Goal: Use online tool/utility: Utilize a website feature to perform a specific function

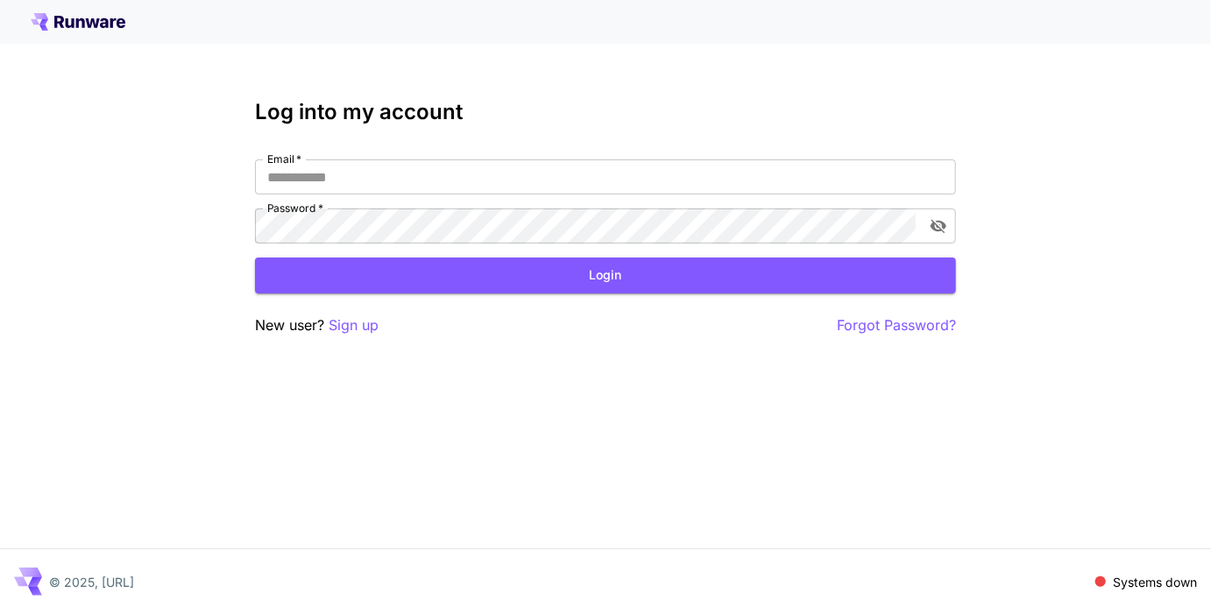
type input "**********"
click at [676, 287] on button "Login" at bounding box center [605, 276] width 701 height 36
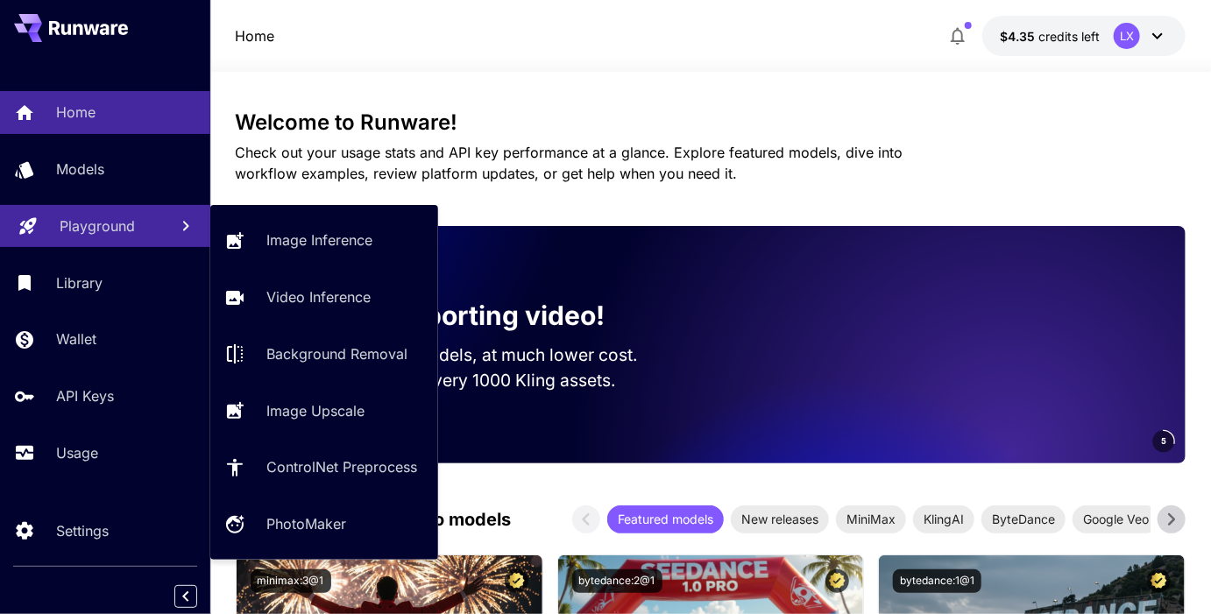
click at [111, 233] on p "Playground" at bounding box center [97, 225] width 75 height 21
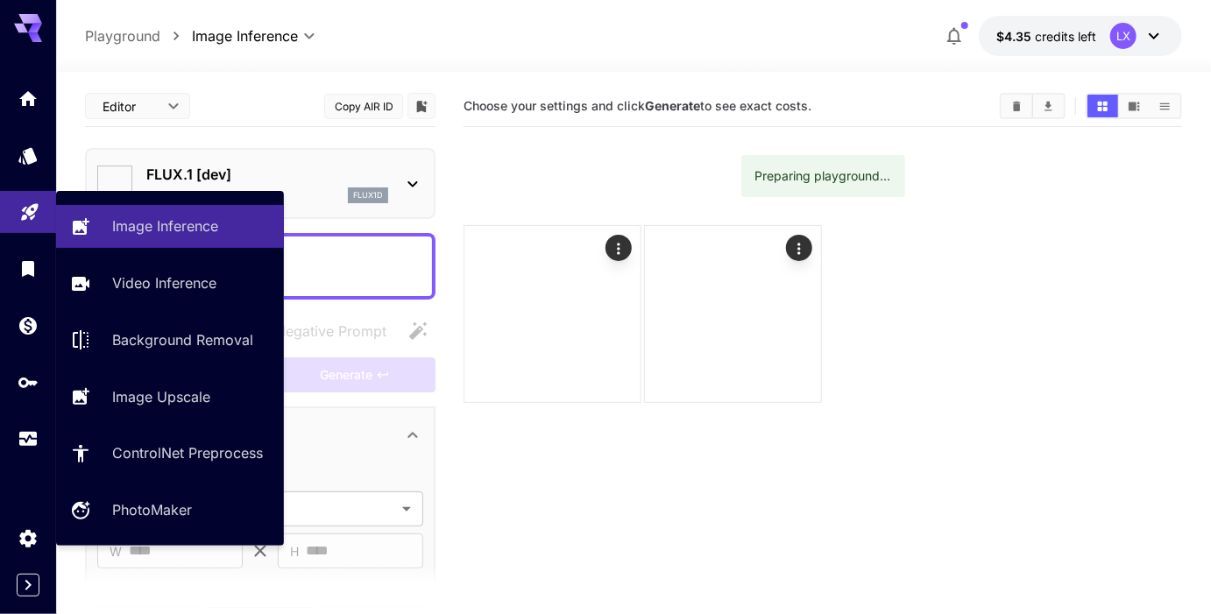
type input "**********"
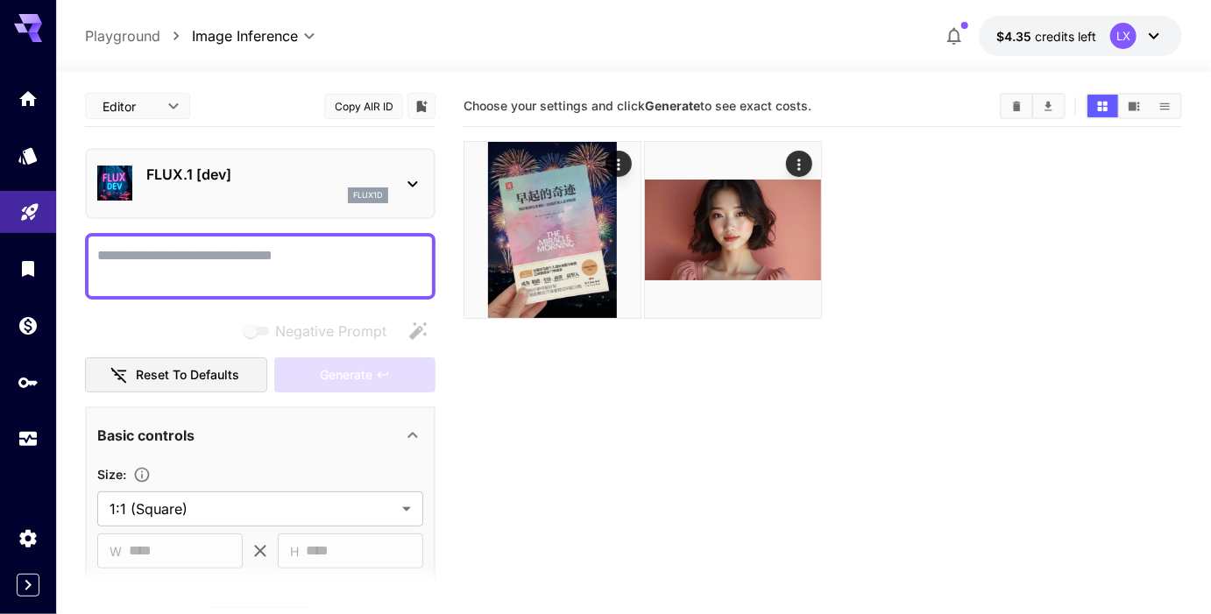
click at [246, 185] on div "FLUX.1 [dev] flux1d" at bounding box center [267, 183] width 242 height 39
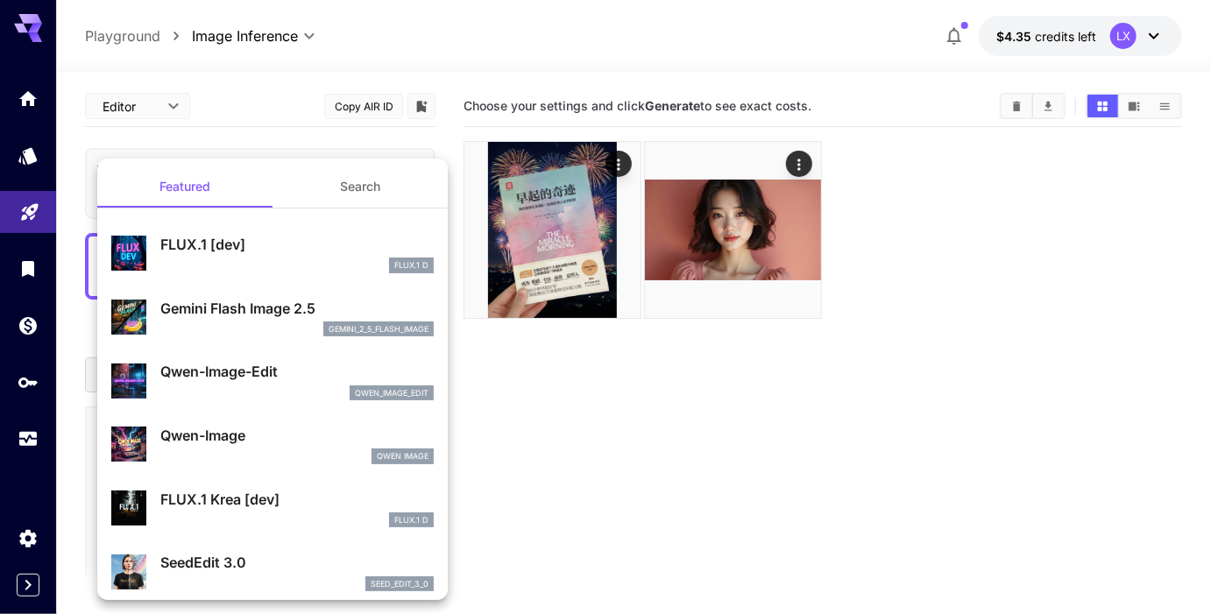
click at [225, 128] on div at bounding box center [605, 307] width 1211 height 614
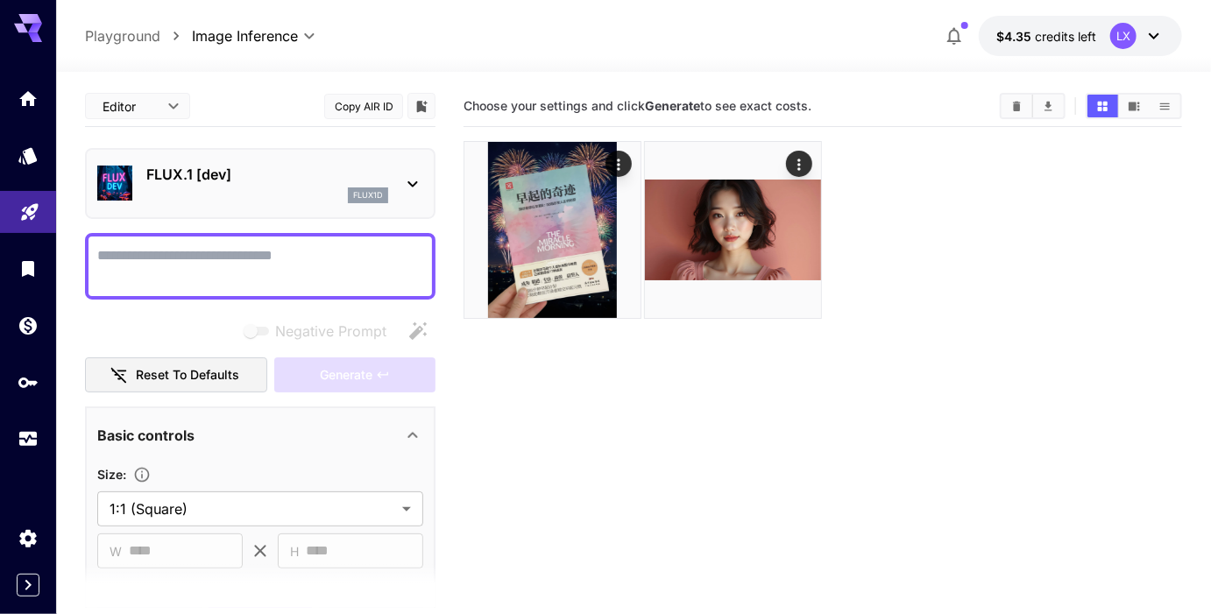
click at [246, 181] on p "FLUX.1 [dev]" at bounding box center [267, 174] width 242 height 21
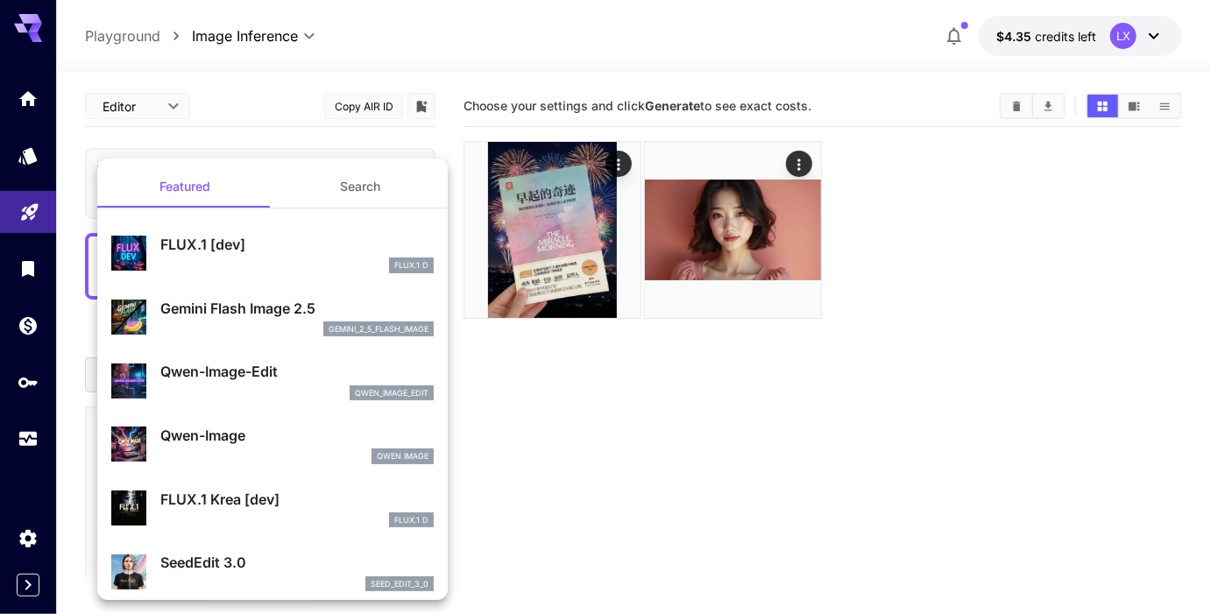
click at [327, 182] on button "Search" at bounding box center [359, 187] width 175 height 42
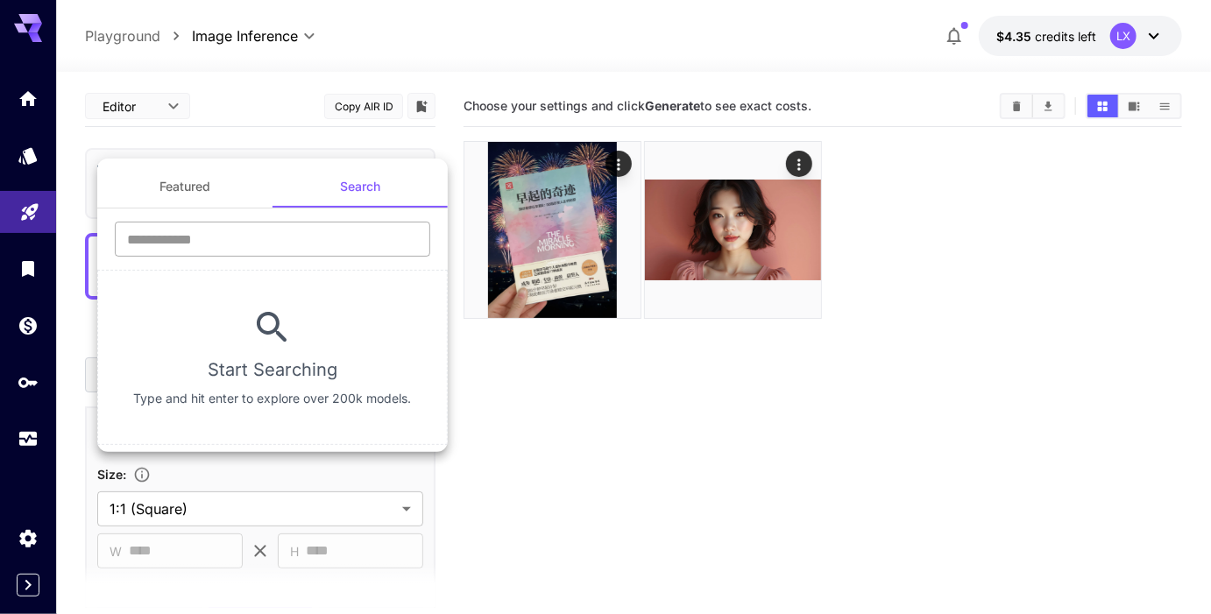
click at [264, 235] on input "text" at bounding box center [272, 239] width 315 height 35
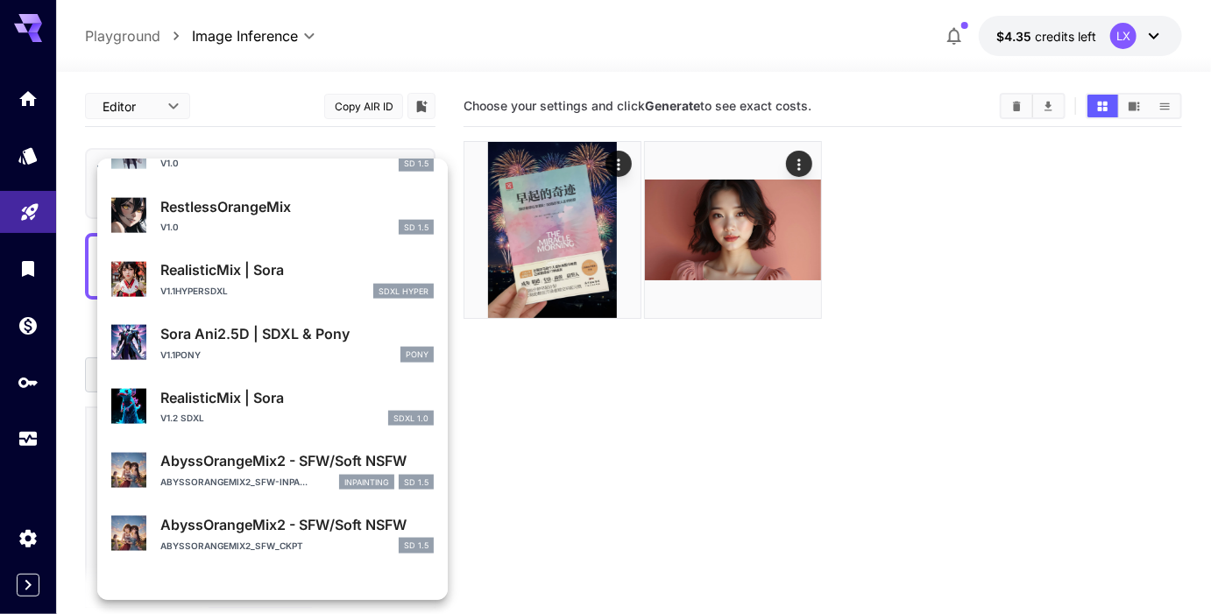
scroll to position [1054, 0]
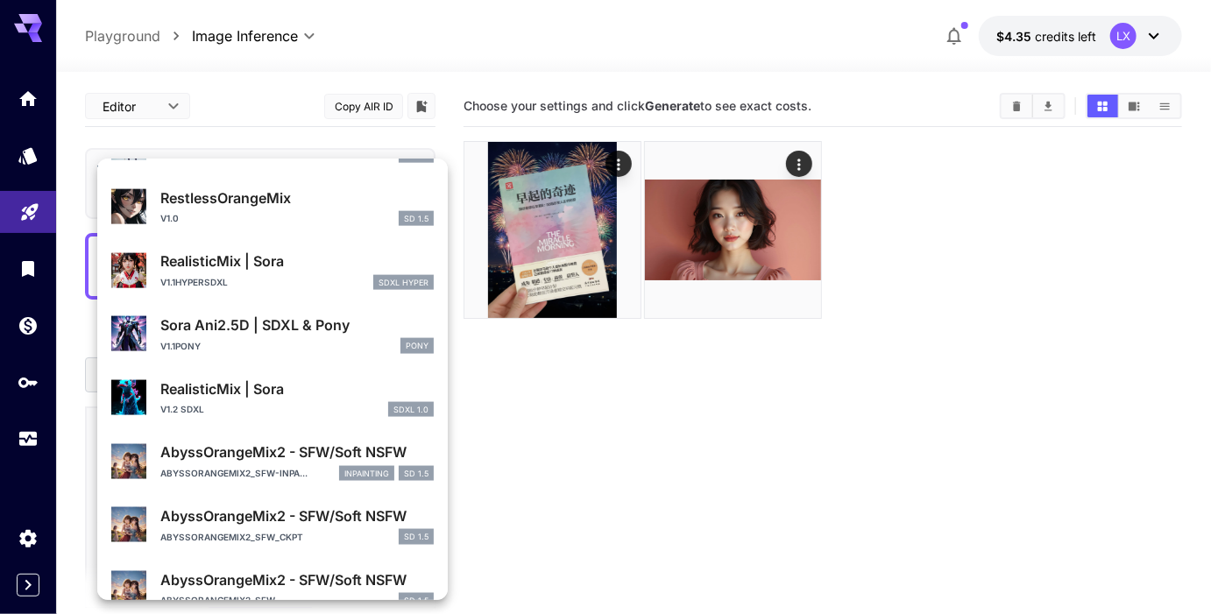
type input "****"
click at [250, 98] on div at bounding box center [605, 307] width 1211 height 614
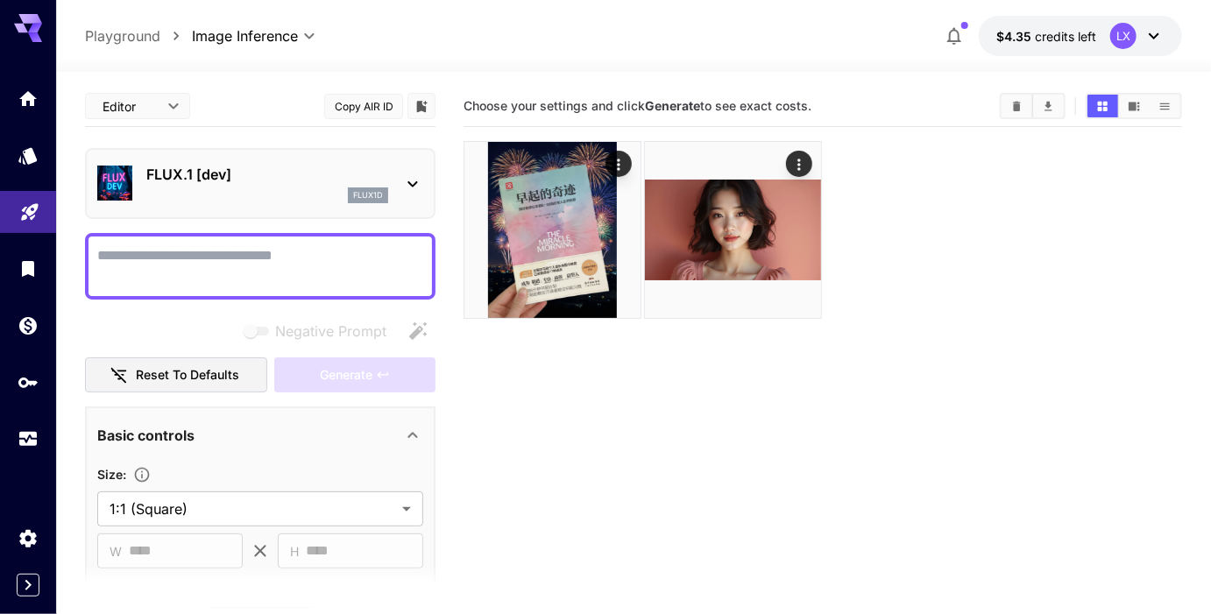
click at [254, 188] on div "flux1d" at bounding box center [267, 195] width 242 height 16
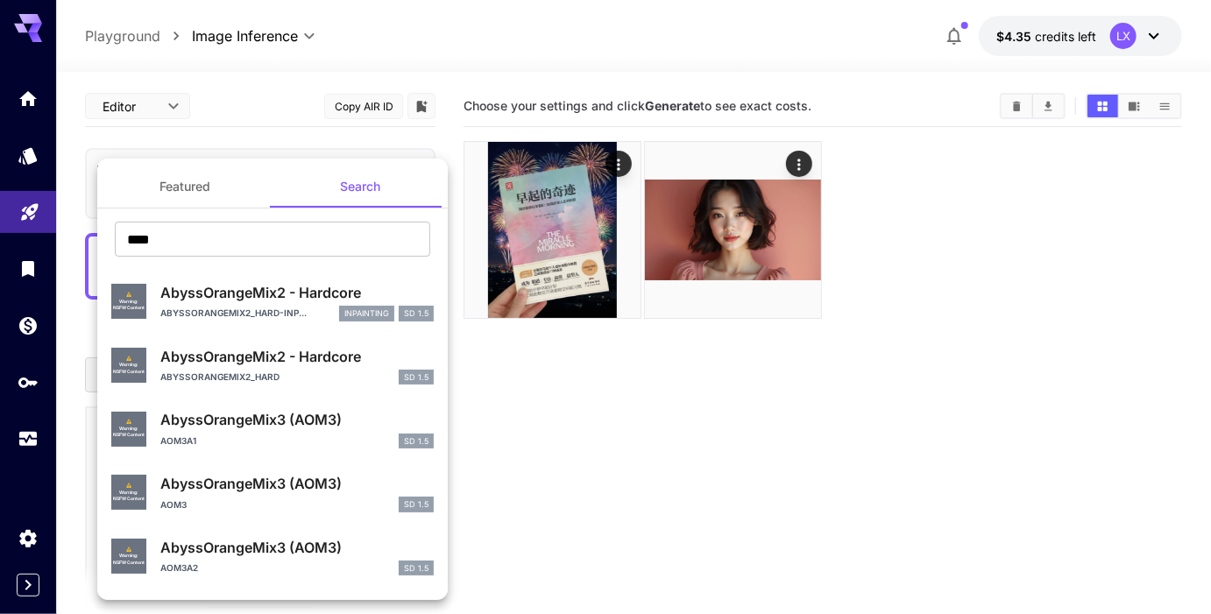
click at [203, 188] on button "Featured" at bounding box center [184, 187] width 175 height 42
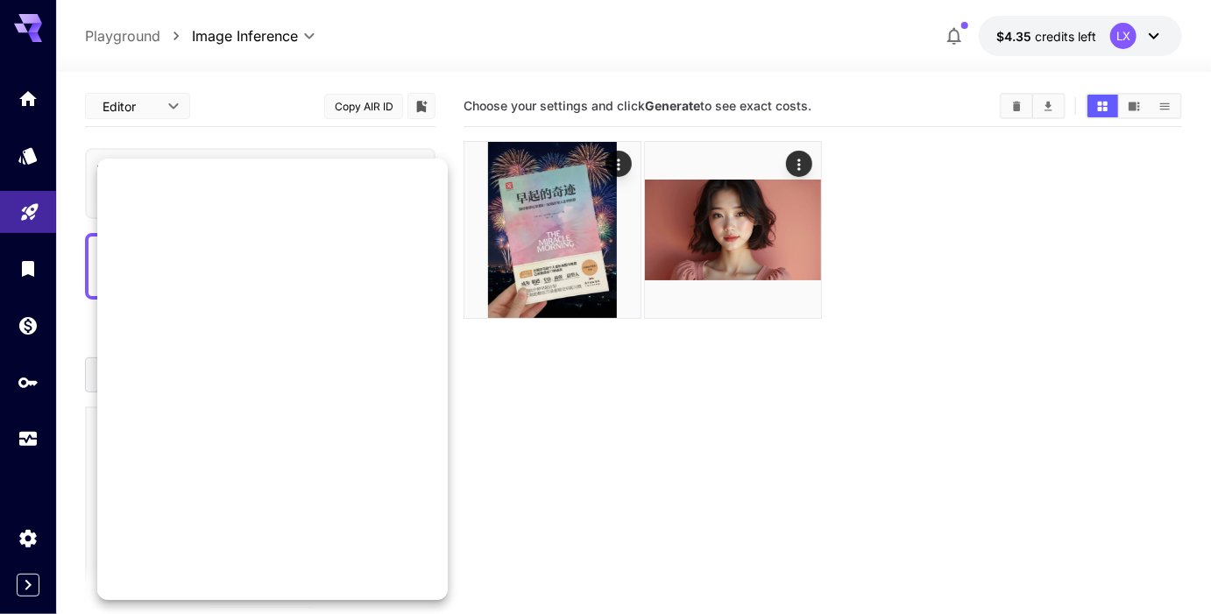
scroll to position [0, 0]
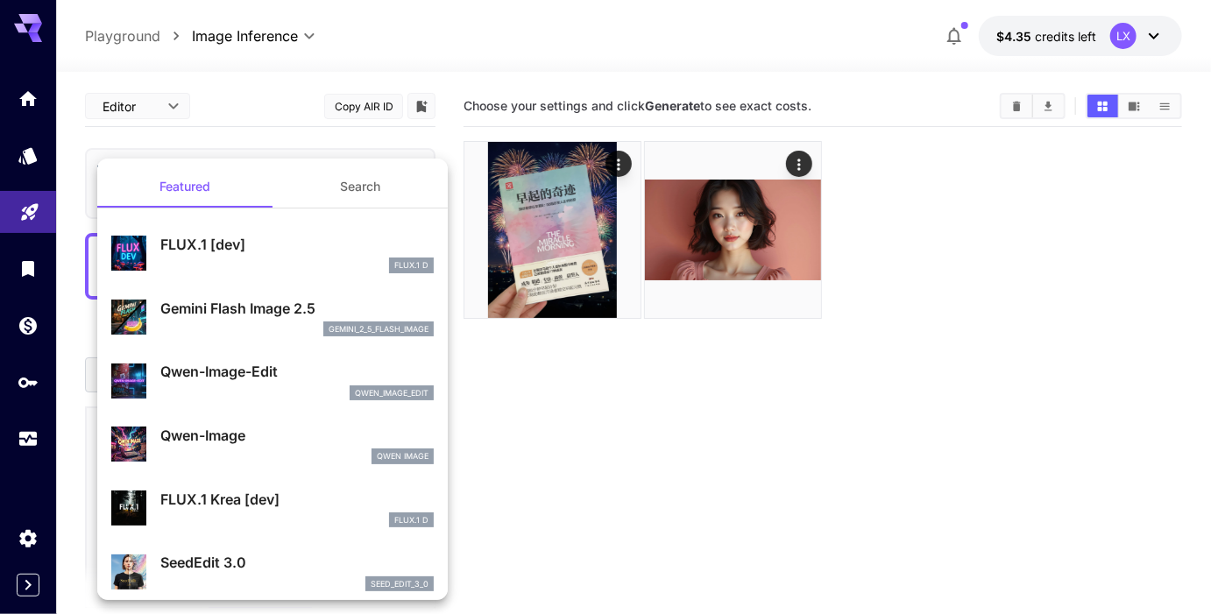
click at [35, 90] on div at bounding box center [605, 307] width 1211 height 614
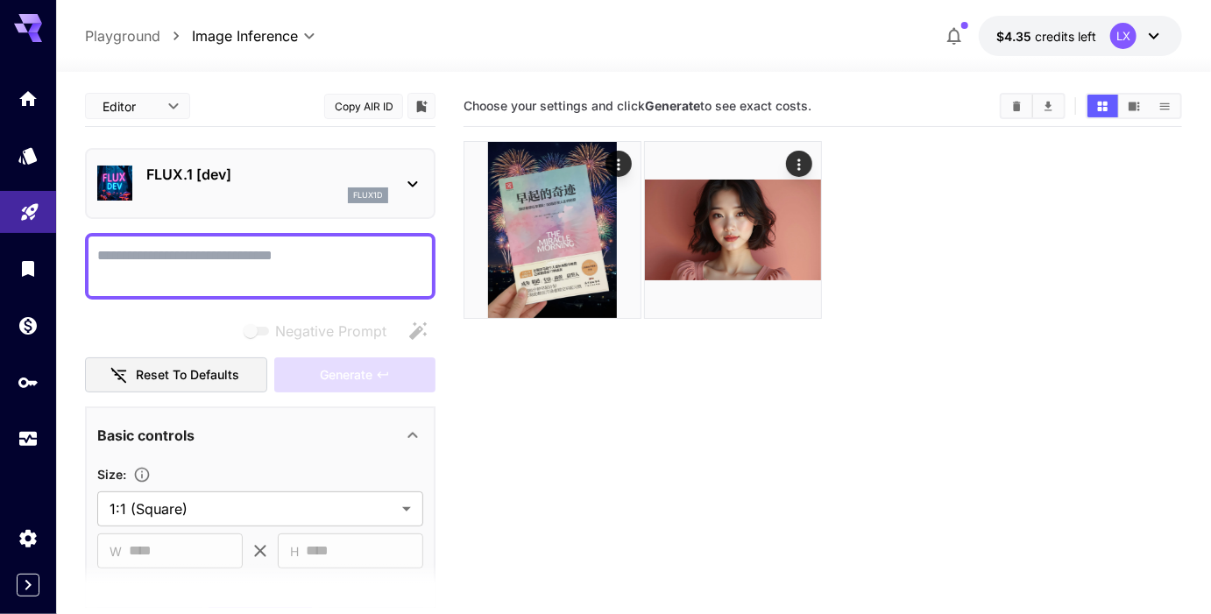
click at [30, 99] on icon "Home" at bounding box center [28, 98] width 21 height 21
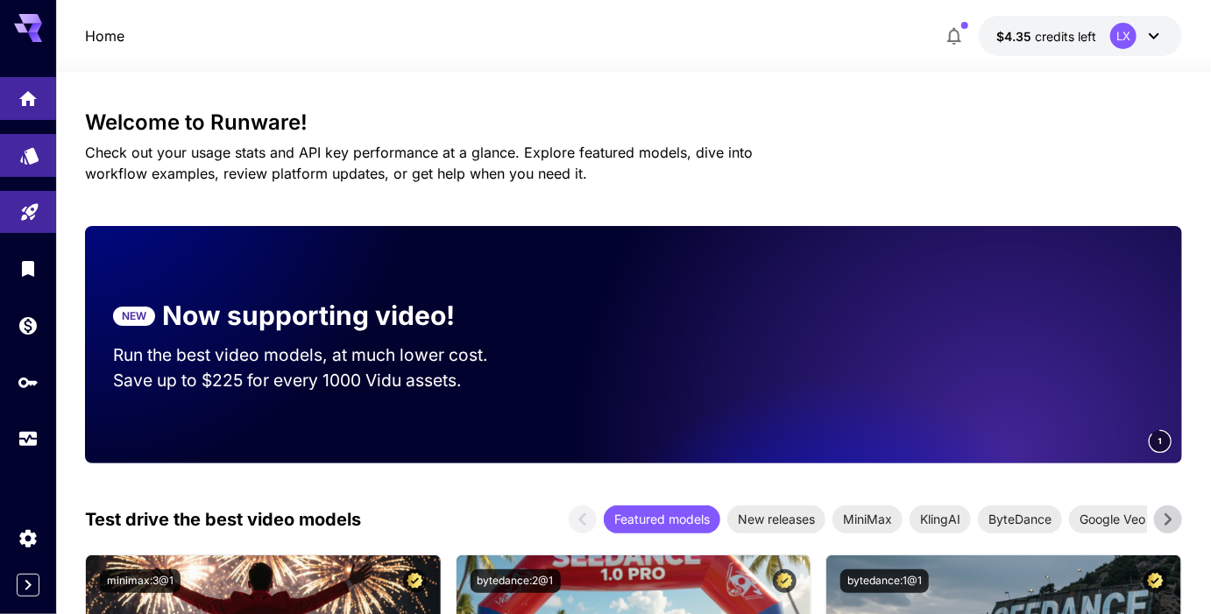
click at [23, 162] on link at bounding box center [28, 155] width 56 height 43
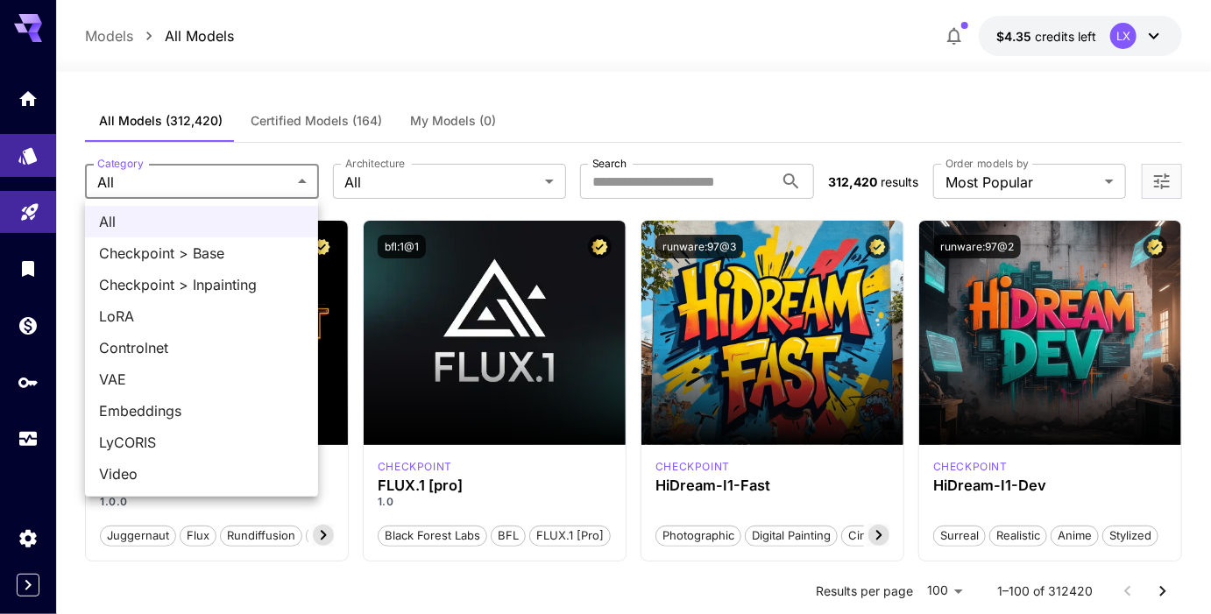
click at [375, 178] on div at bounding box center [605, 307] width 1211 height 614
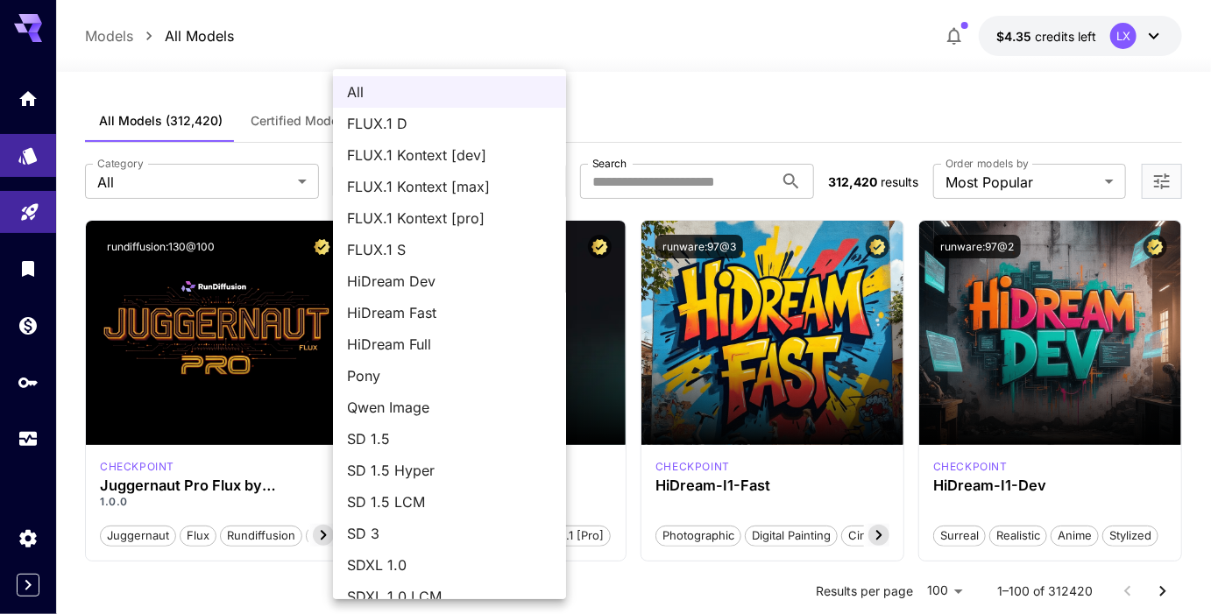
click at [650, 69] on div at bounding box center [605, 307] width 1211 height 614
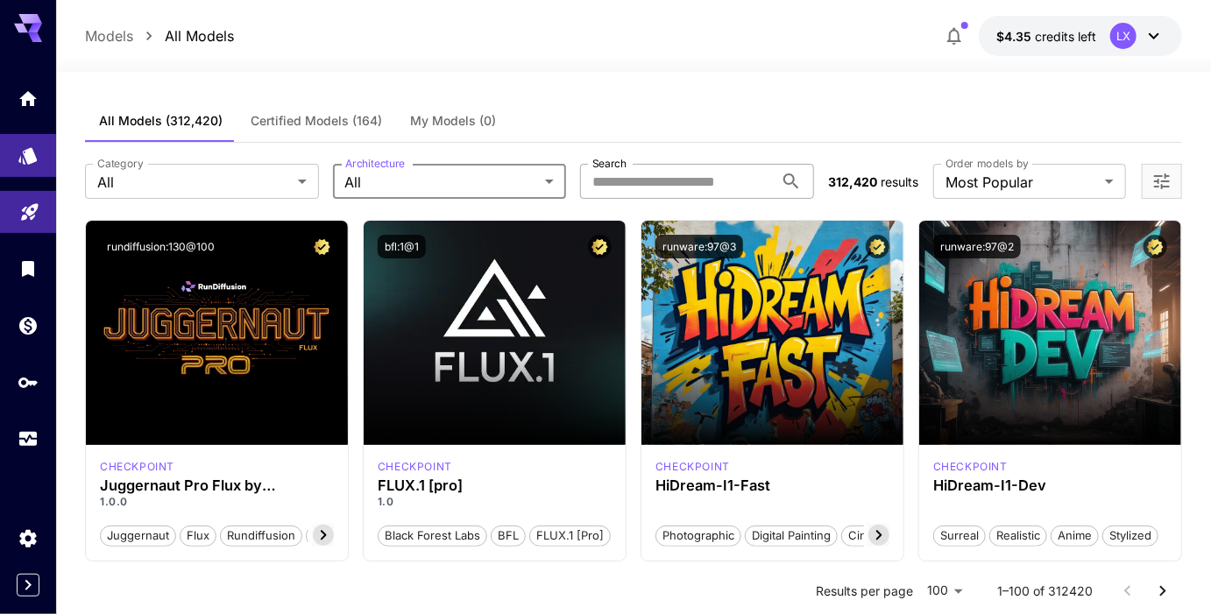
click at [651, 183] on input "Search" at bounding box center [677, 181] width 194 height 35
click at [32, 88] on icon "Home" at bounding box center [29, 93] width 21 height 21
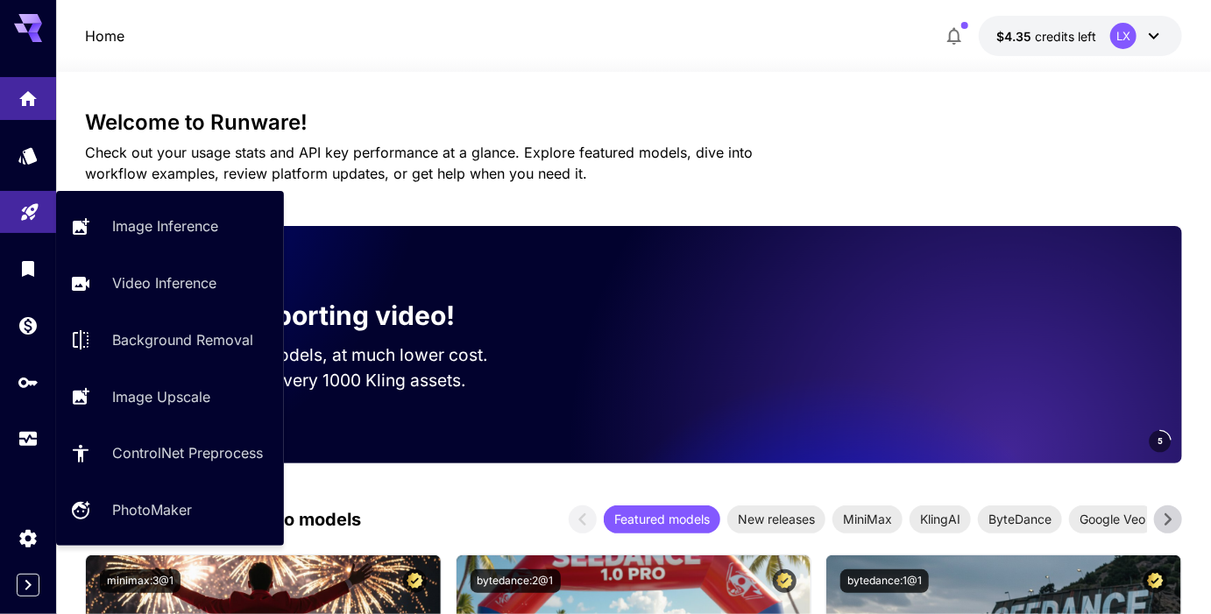
click at [36, 222] on link at bounding box center [28, 212] width 56 height 43
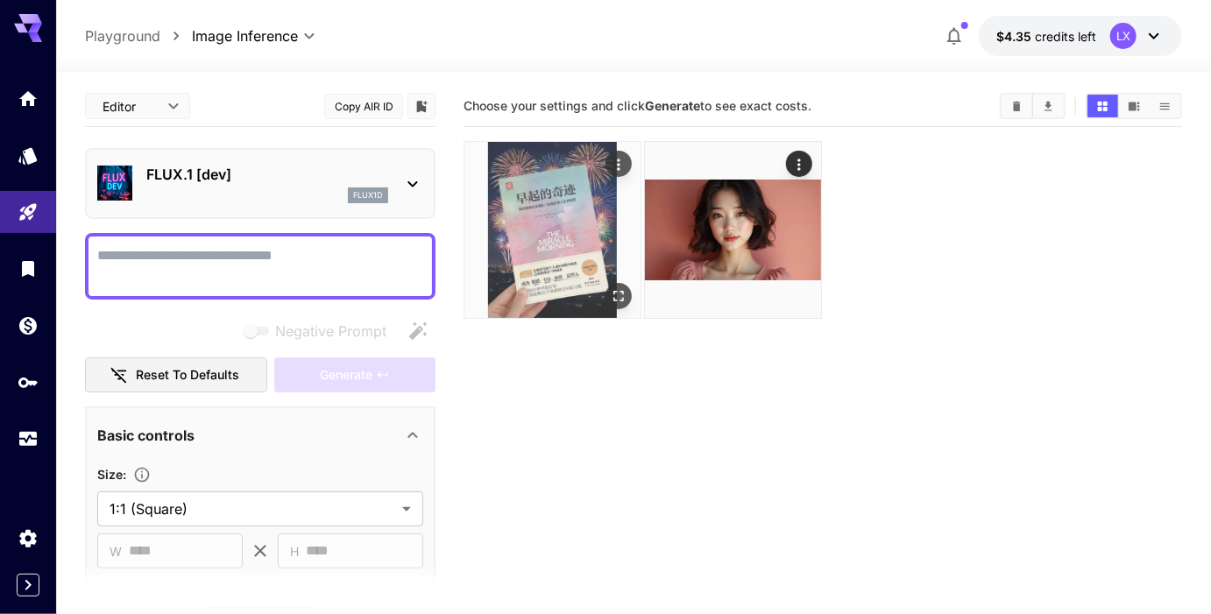
click at [524, 223] on img at bounding box center [552, 230] width 176 height 176
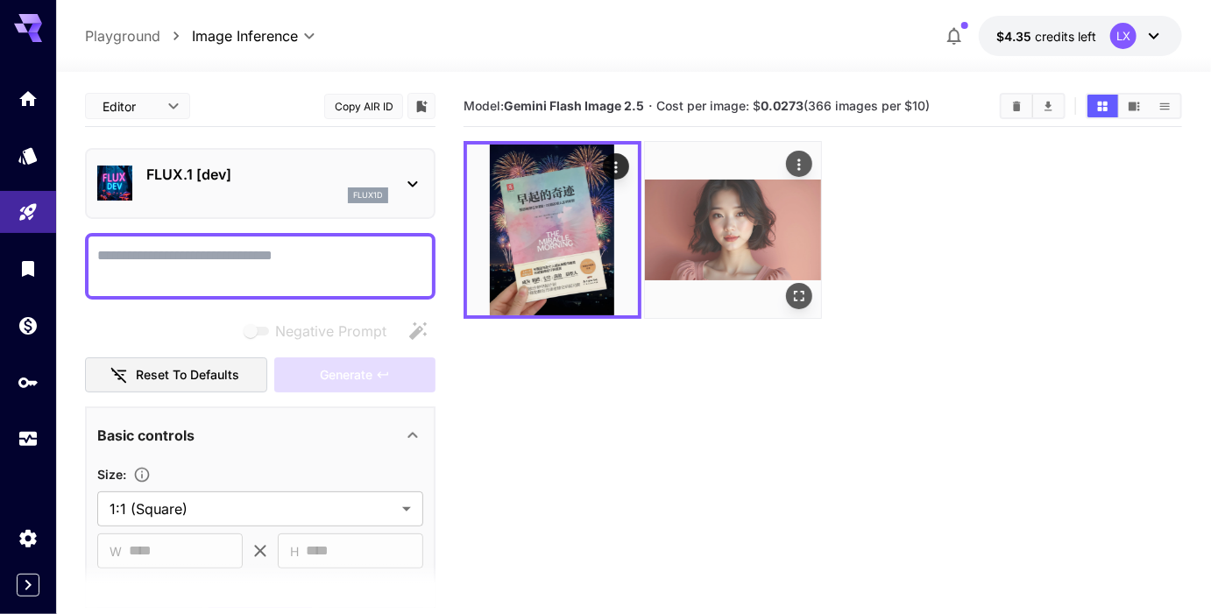
click at [675, 234] on img at bounding box center [733, 230] width 176 height 176
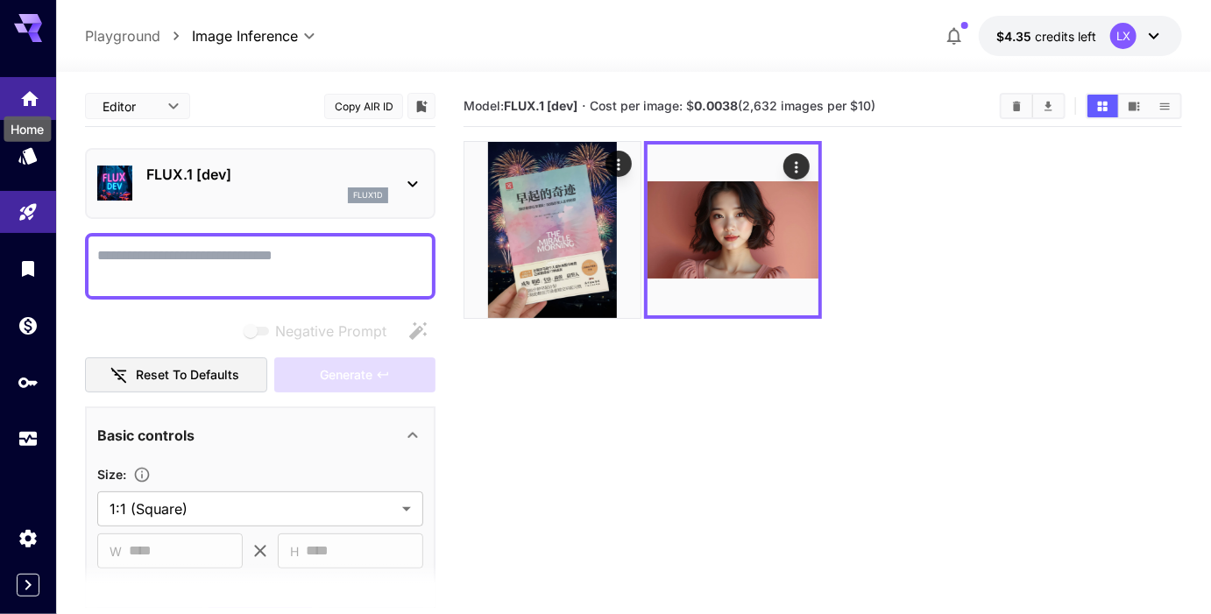
click at [19, 89] on icon "Home" at bounding box center [29, 93] width 21 height 21
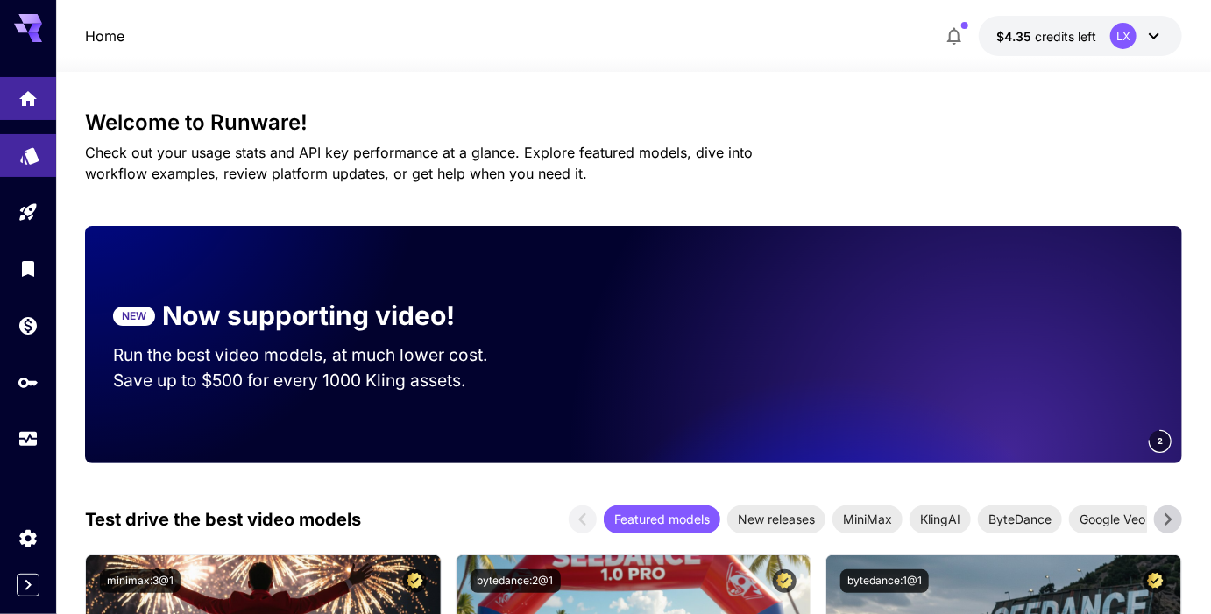
click at [22, 151] on icon "Models" at bounding box center [29, 149] width 21 height 21
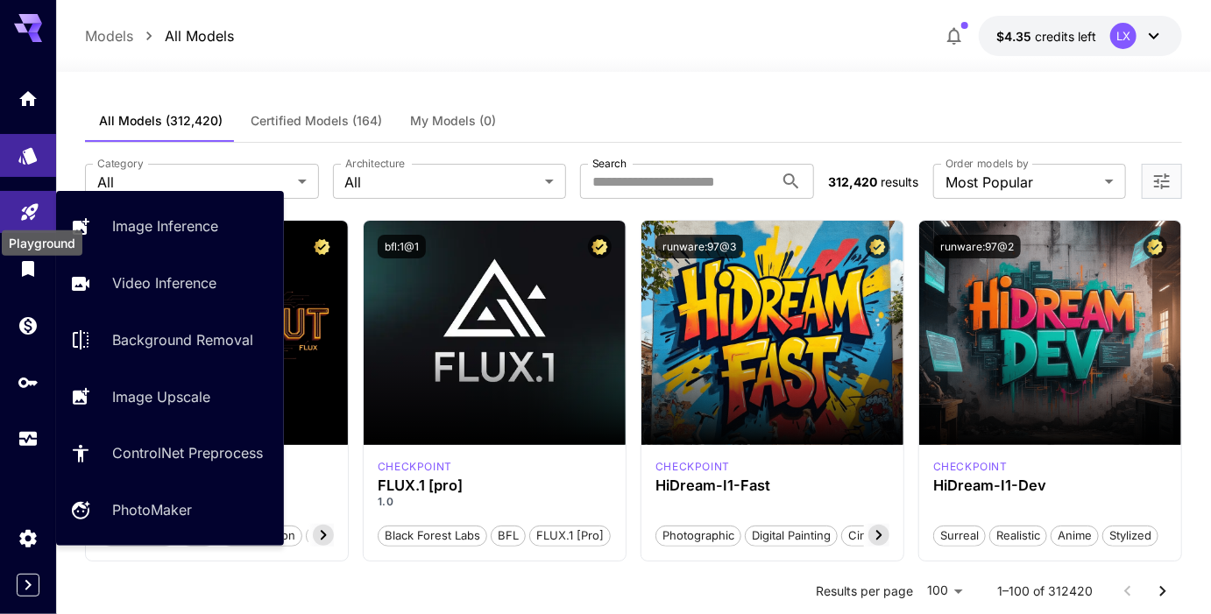
click at [27, 201] on icon "Playground" at bounding box center [29, 206] width 21 height 21
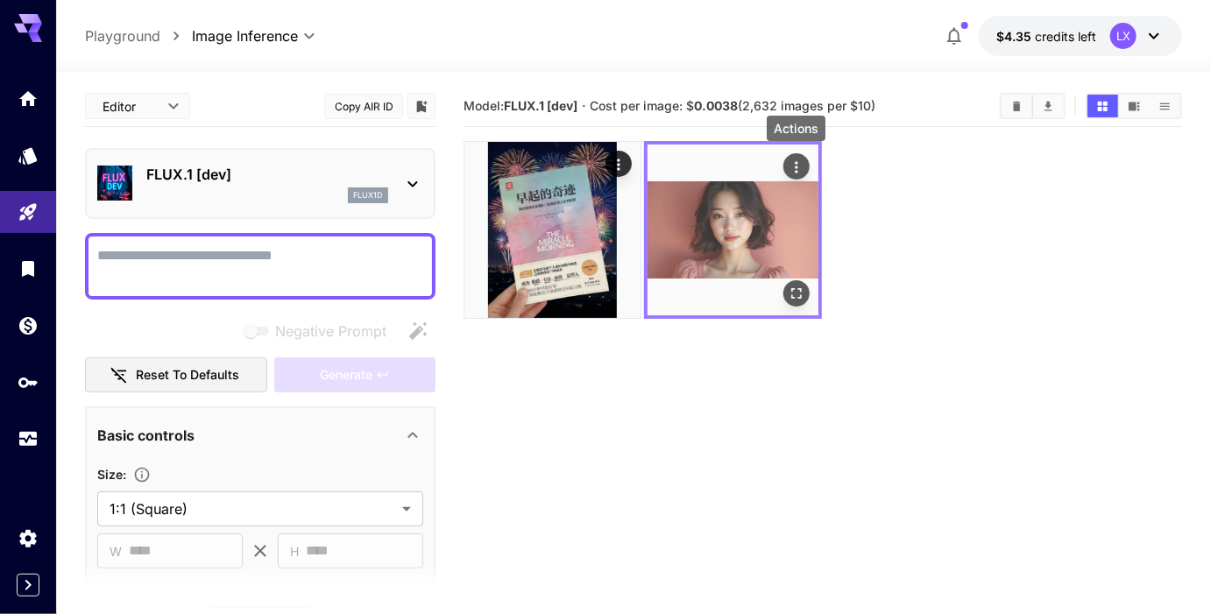
click at [791, 167] on icon "Actions" at bounding box center [796, 168] width 18 height 18
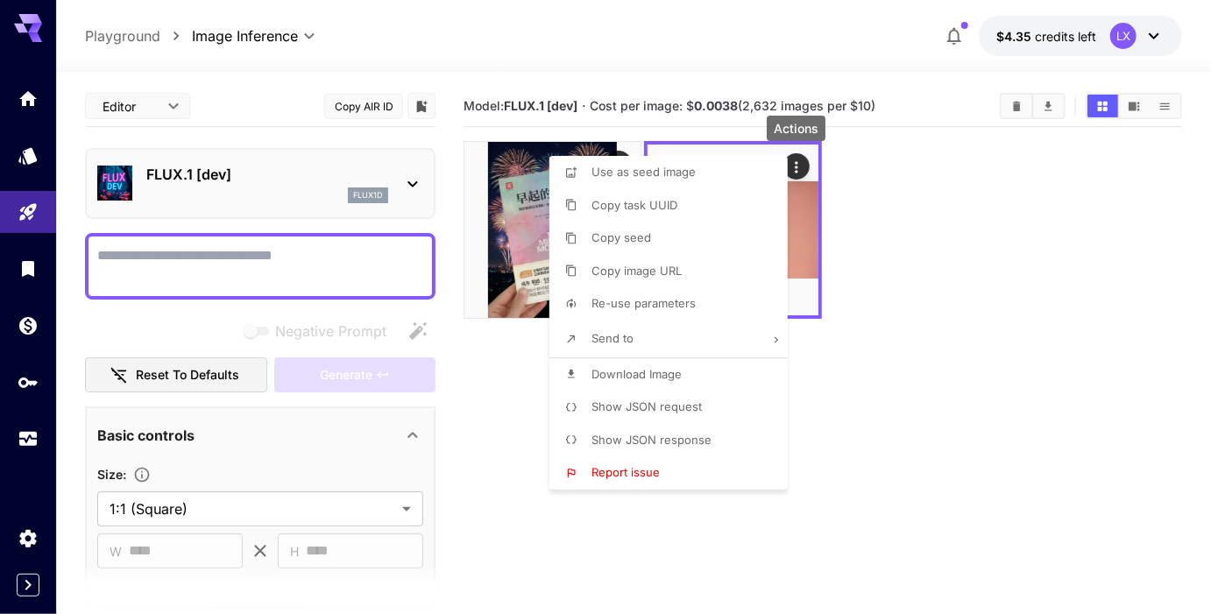
click at [709, 412] on li "Show JSON request" at bounding box center [673, 407] width 249 height 33
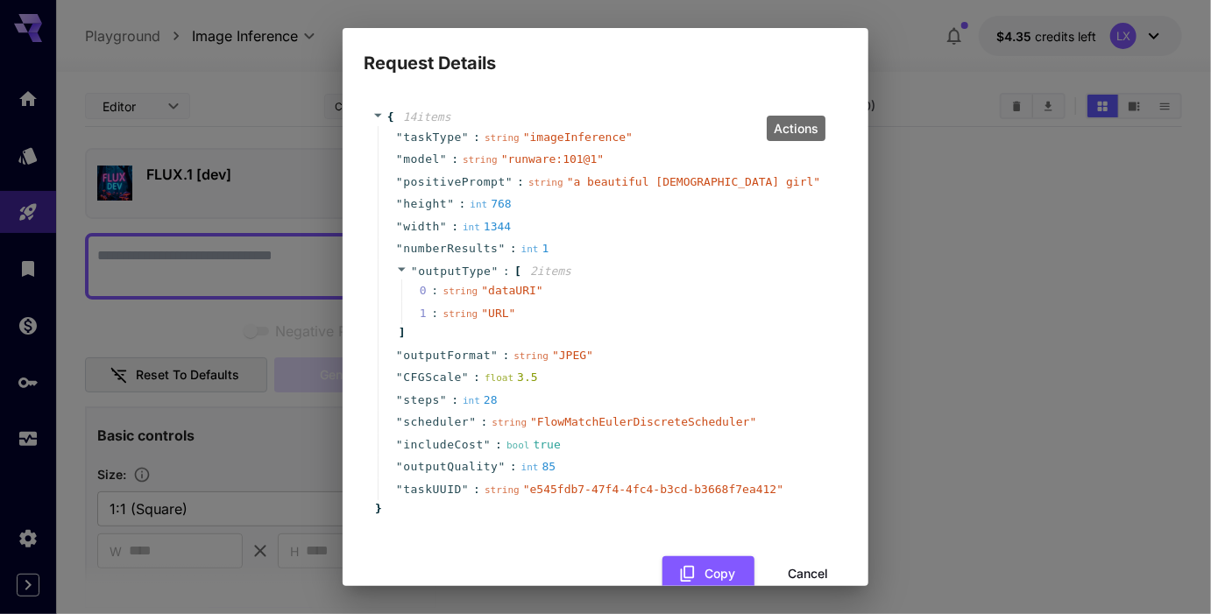
click at [805, 569] on button "Cancel" at bounding box center [807, 574] width 79 height 36
